Goal: Task Accomplishment & Management: Use online tool/utility

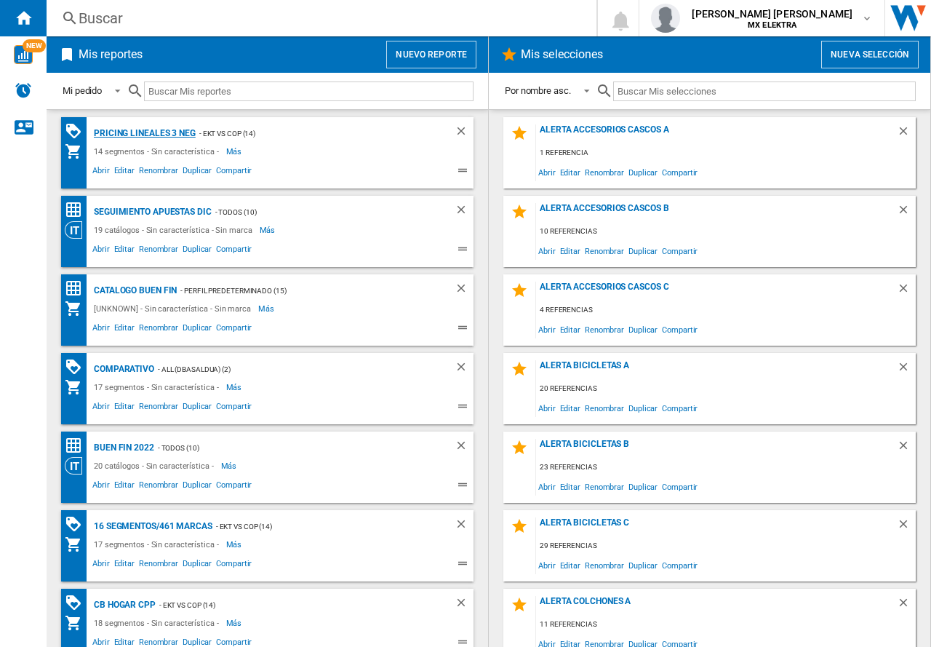
click at [164, 134] on div "Pricing lineales 3 neg" at bounding box center [142, 133] width 105 height 18
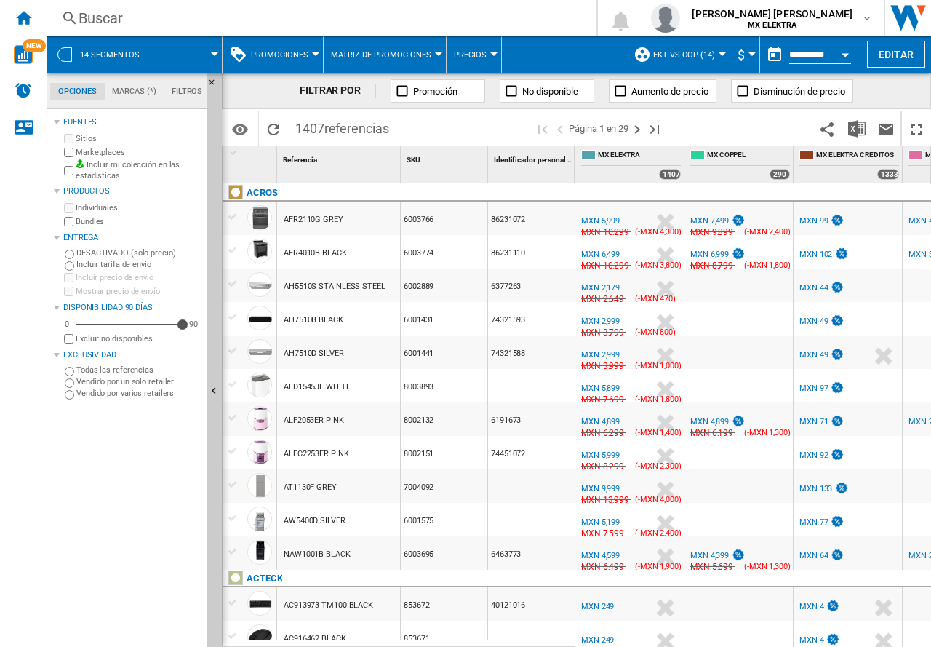
click at [134, 61] on button "14 segmentos" at bounding box center [117, 54] width 74 height 36
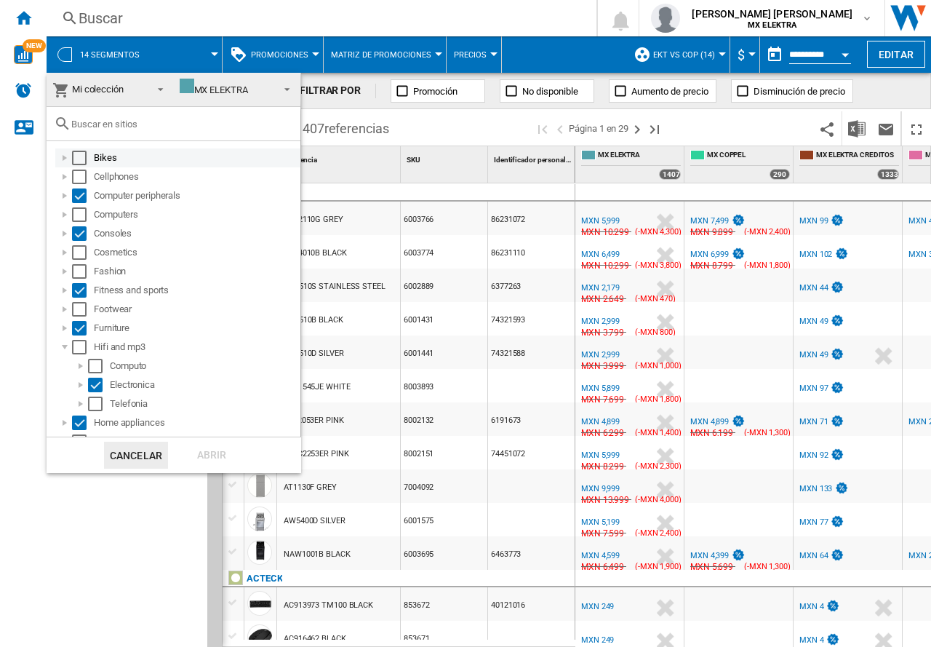
click at [82, 161] on div "Select" at bounding box center [79, 158] width 15 height 15
click at [83, 177] on div "Select" at bounding box center [79, 176] width 15 height 15
click at [76, 217] on div "Select" at bounding box center [79, 214] width 15 height 15
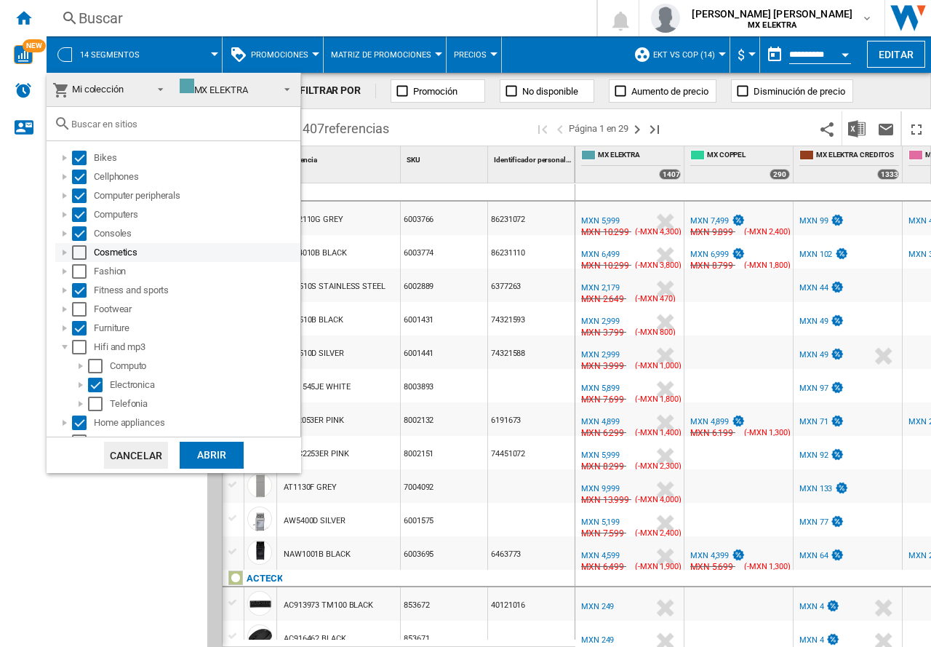
click at [81, 249] on div "Select" at bounding box center [79, 252] width 15 height 15
click at [79, 284] on div "Select" at bounding box center [79, 290] width 15 height 15
click at [75, 271] on div "Select" at bounding box center [79, 271] width 15 height 15
click at [80, 294] on div "Select" at bounding box center [79, 290] width 15 height 15
click at [81, 312] on div "Select" at bounding box center [79, 309] width 15 height 15
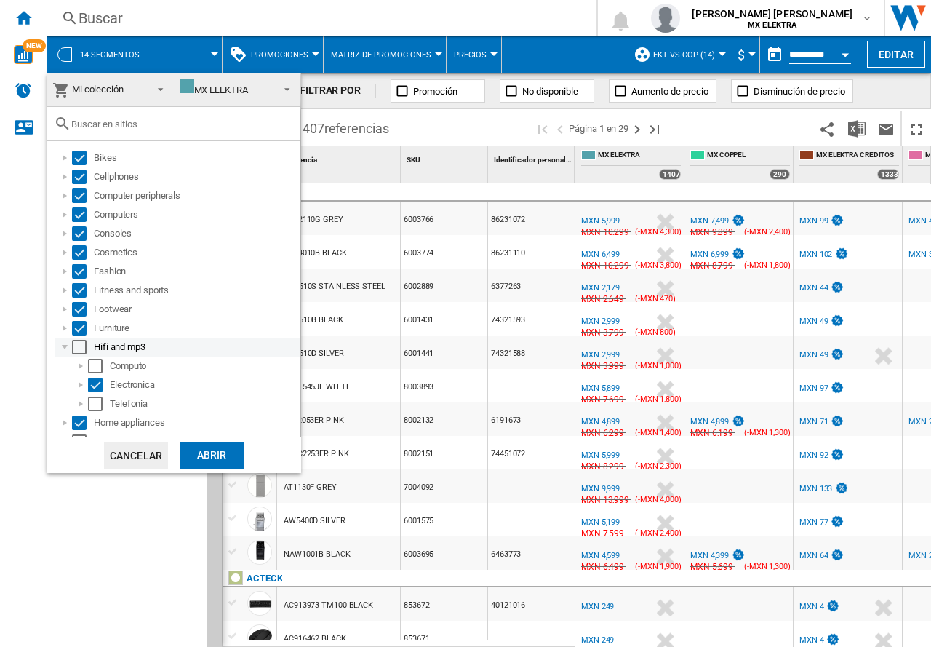
click at [81, 340] on div "Select" at bounding box center [79, 347] width 15 height 15
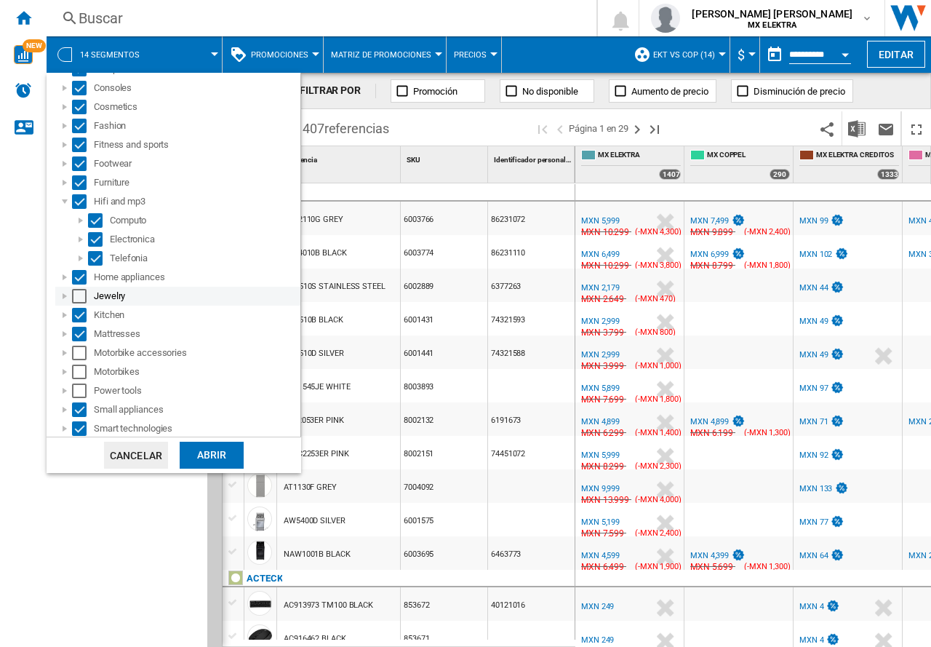
click at [78, 295] on div "Select" at bounding box center [79, 296] width 15 height 15
click at [81, 345] on div "Motorbike accessories" at bounding box center [177, 352] width 245 height 19
click at [79, 355] on div "Select" at bounding box center [79, 353] width 15 height 15
click at [81, 372] on div "Select" at bounding box center [79, 371] width 15 height 15
click at [81, 385] on div "Select" at bounding box center [79, 390] width 15 height 15
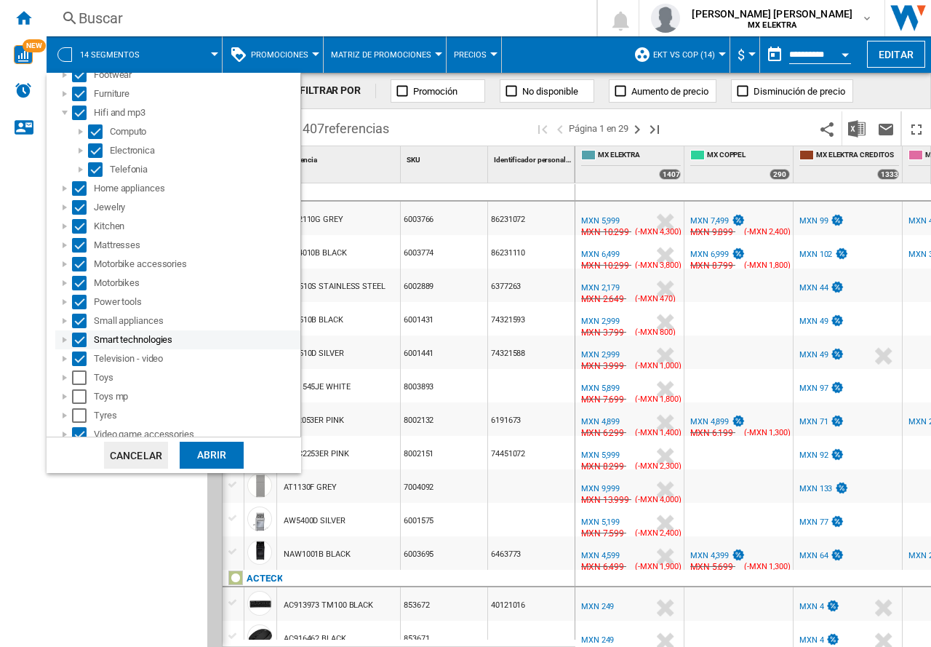
scroll to position [279, 0]
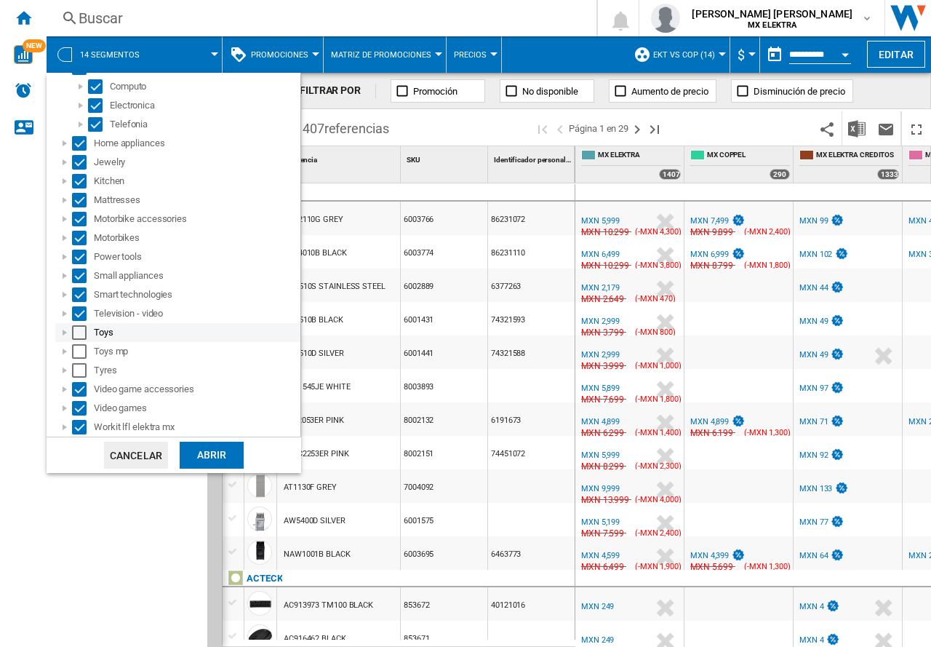
click at [79, 333] on div "Select" at bounding box center [79, 332] width 15 height 15
click at [82, 352] on div "Select" at bounding box center [79, 351] width 15 height 15
click at [79, 371] on div "Select" at bounding box center [79, 370] width 15 height 15
click at [207, 455] on div "Abrir" at bounding box center [212, 455] width 64 height 27
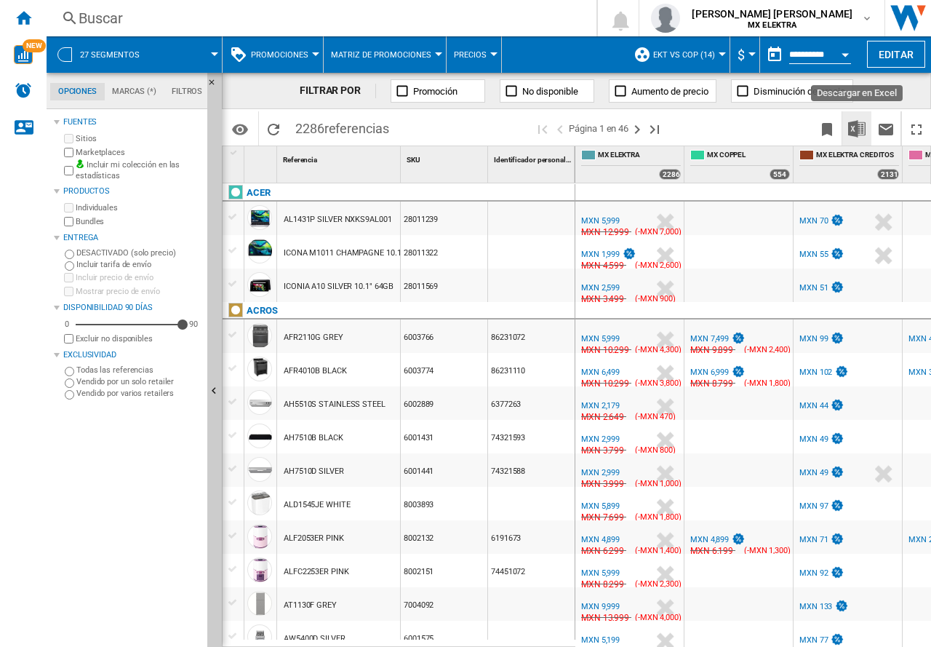
click at [852, 129] on img "Descargar en Excel" at bounding box center [856, 128] width 17 height 17
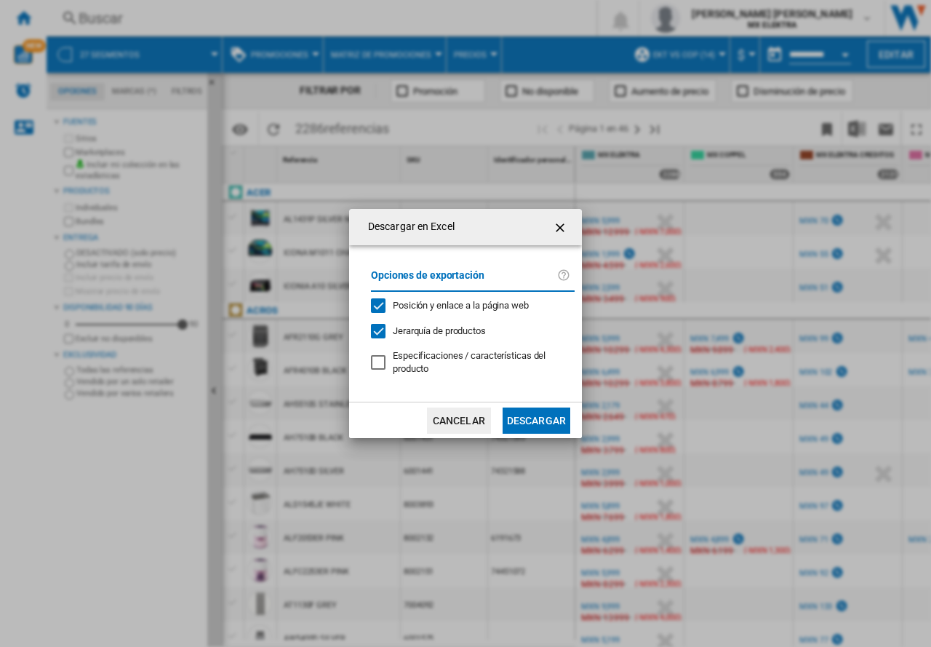
click at [571, 424] on md-dialog-actions "Cancelar Descargar" at bounding box center [465, 420] width 233 height 36
click at [556, 422] on button "Descargar" at bounding box center [537, 420] width 68 height 26
